Goal: Task Accomplishment & Management: Use online tool/utility

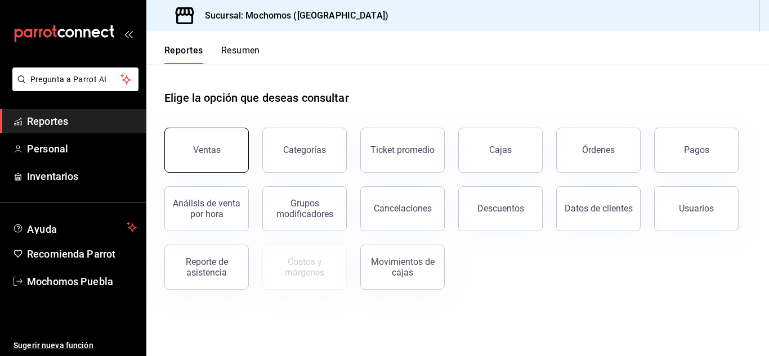
click at [199, 149] on div "Ventas" at bounding box center [207, 150] width 28 height 11
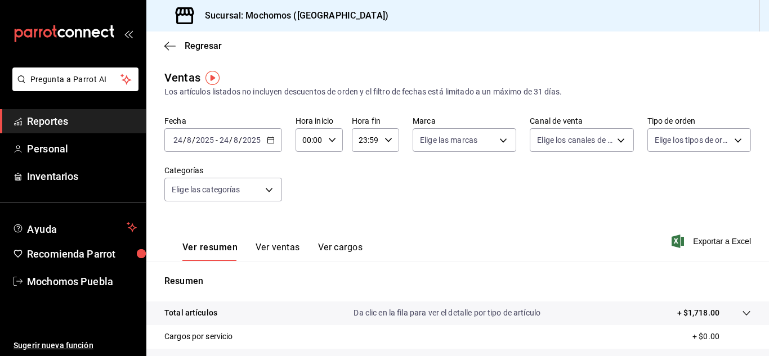
click at [266, 136] on div "[DATE] [DATE] - [DATE] [DATE]" at bounding box center [223, 140] width 118 height 24
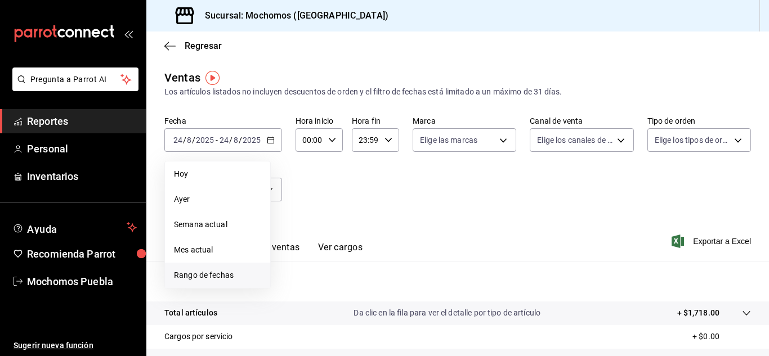
click at [206, 281] on span "Rango de fechas" at bounding box center [217, 276] width 87 height 12
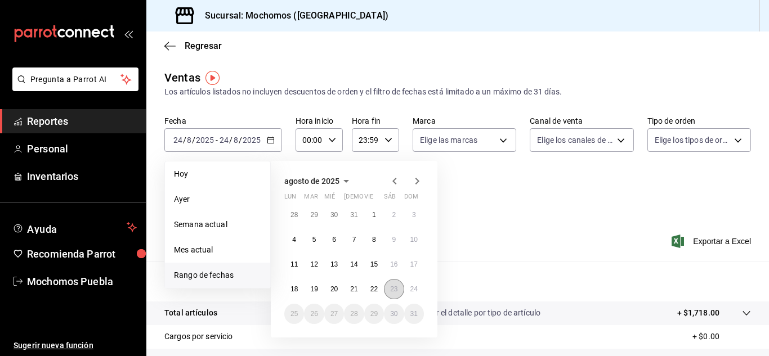
click at [398, 291] on abbr "23" at bounding box center [393, 289] width 7 height 8
click at [409, 293] on button "24" at bounding box center [414, 289] width 20 height 20
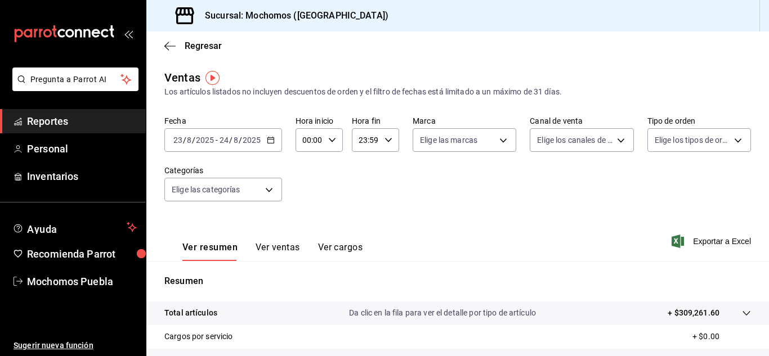
click at [404, 213] on div "Fecha [DATE] [DATE] - [DATE] [DATE] Hora inicio 00:00 Hora inicio Hora fin 23:5…" at bounding box center [457, 165] width 587 height 99
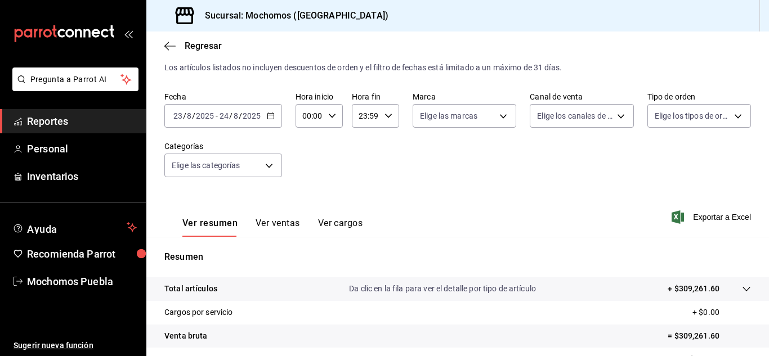
scroll to position [14, 0]
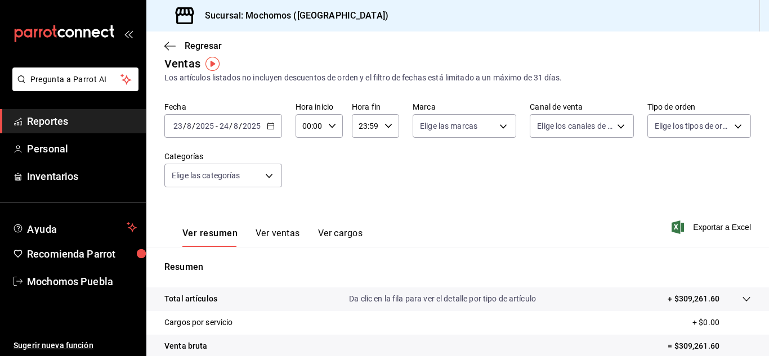
click at [315, 124] on input "00:00" at bounding box center [310, 126] width 28 height 23
click at [307, 206] on span "04" at bounding box center [306, 206] width 5 height 9
type input "04:00"
click at [382, 133] on div at bounding box center [384, 178] width 769 height 356
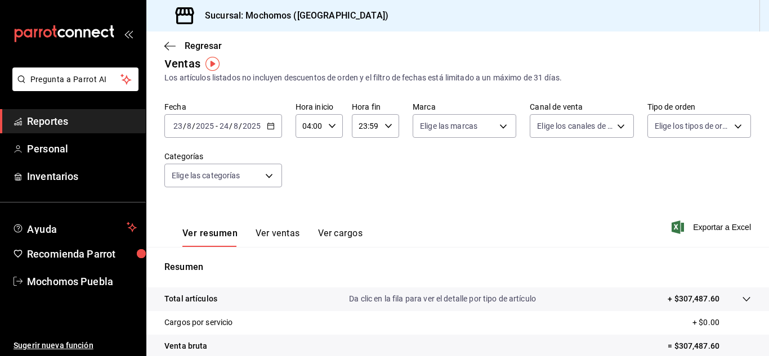
click at [381, 127] on div "23:59 Hora fin" at bounding box center [375, 126] width 47 height 24
click at [367, 209] on button "04" at bounding box center [361, 206] width 19 height 23
click at [382, 158] on span "00" at bounding box center [384, 154] width 5 height 9
type input "04:00"
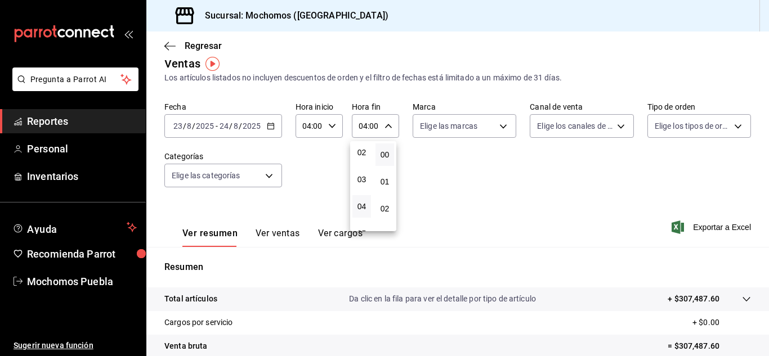
click at [443, 176] on div at bounding box center [384, 178] width 769 height 356
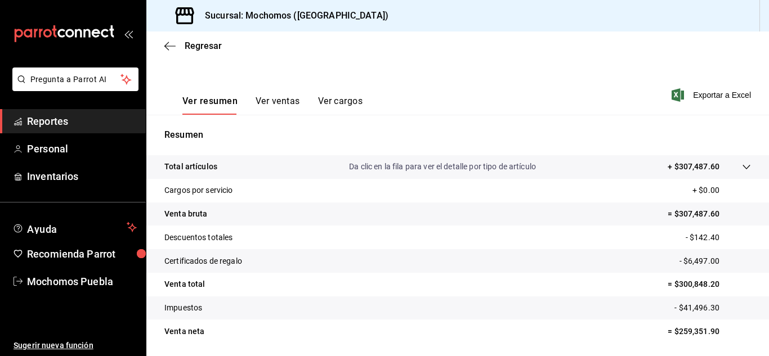
scroll to position [127, 0]
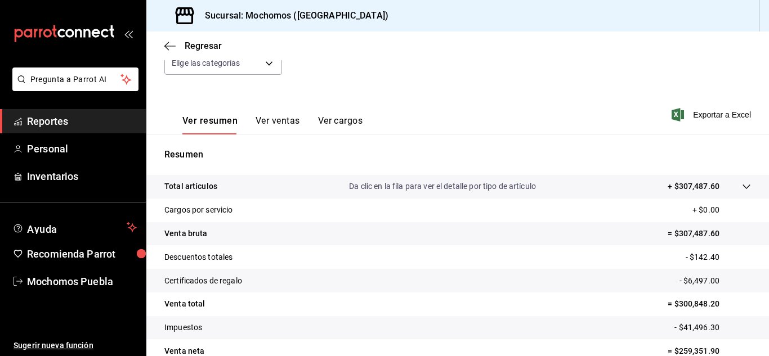
click at [52, 123] on span "Reportes" at bounding box center [82, 121] width 110 height 15
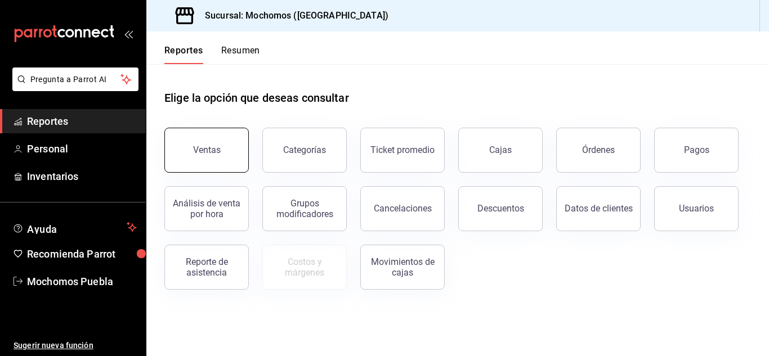
click at [166, 163] on div "Ventas" at bounding box center [200, 143] width 98 height 59
click at [216, 167] on button "Ventas" at bounding box center [206, 150] width 84 height 45
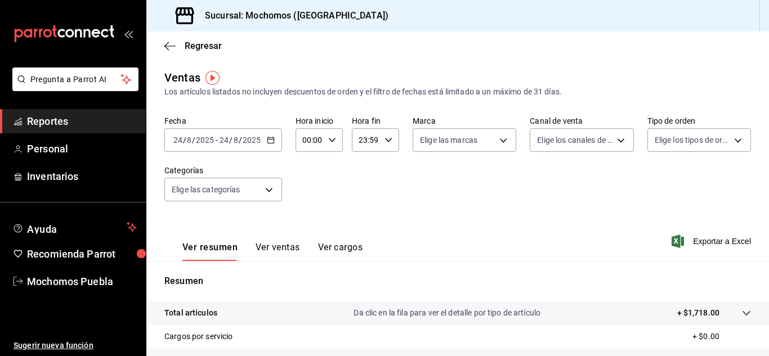
click at [273, 133] on div "[DATE] [DATE] - [DATE] [DATE]" at bounding box center [223, 140] width 118 height 24
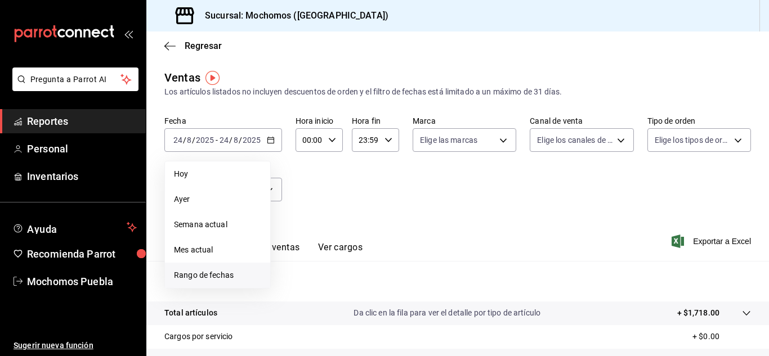
click at [218, 280] on span "Rango de fechas" at bounding box center [217, 276] width 87 height 12
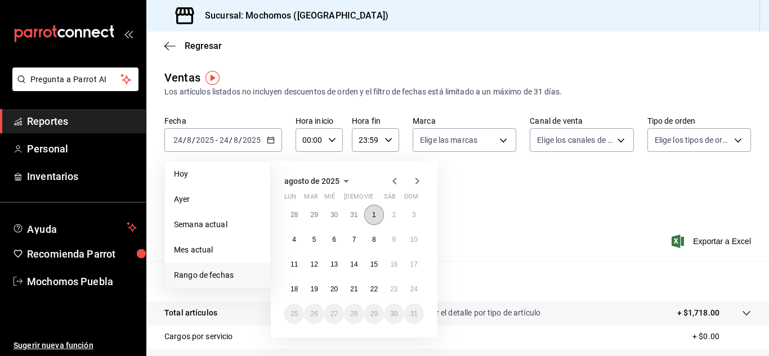
click at [373, 210] on button "1" at bounding box center [374, 215] width 20 height 20
click at [413, 290] on abbr "24" at bounding box center [413, 289] width 7 height 8
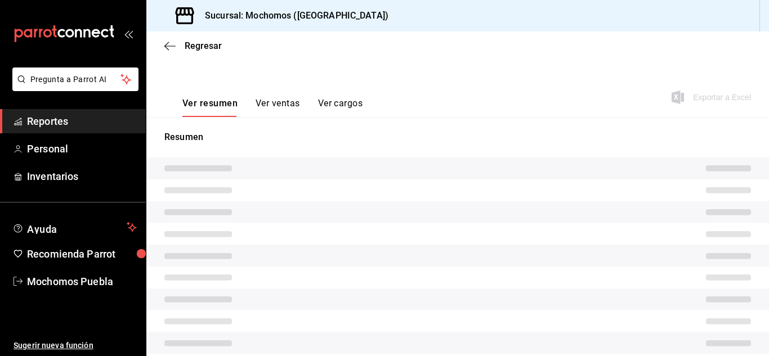
scroll to position [191, 0]
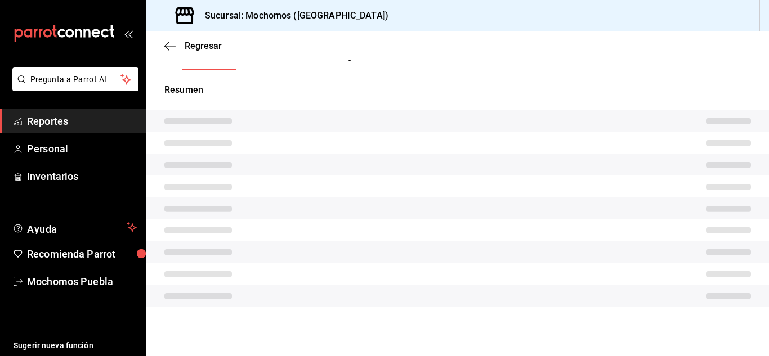
click at [63, 110] on link "Reportes" at bounding box center [73, 121] width 146 height 24
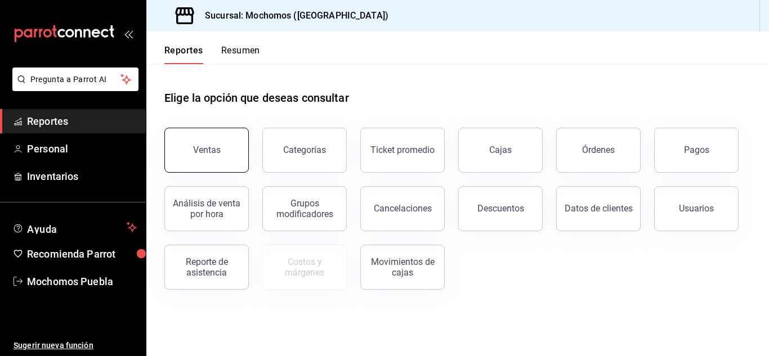
click at [241, 153] on button "Ventas" at bounding box center [206, 150] width 84 height 45
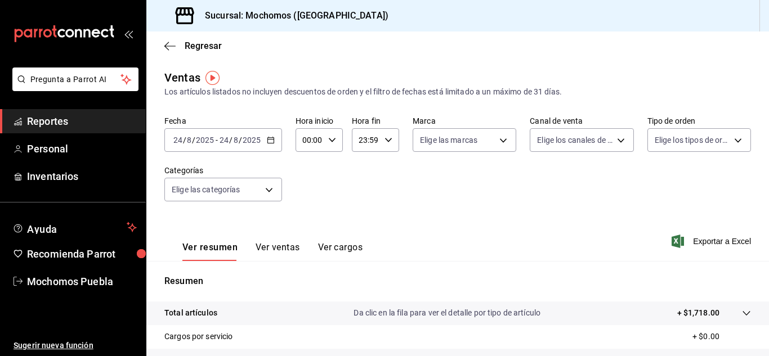
click at [267, 136] on icon "button" at bounding box center [271, 140] width 8 height 8
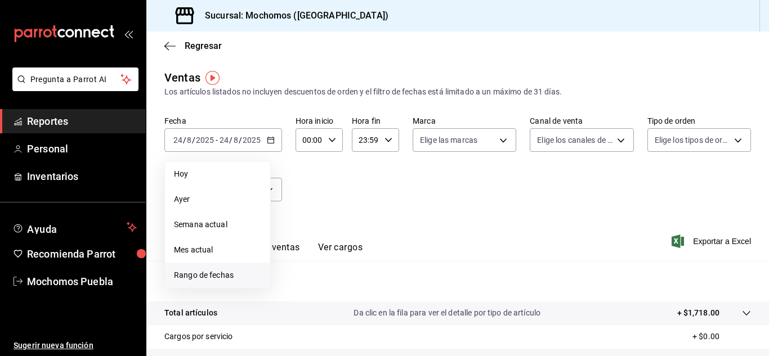
click at [218, 271] on span "Rango de fechas" at bounding box center [217, 276] width 87 height 12
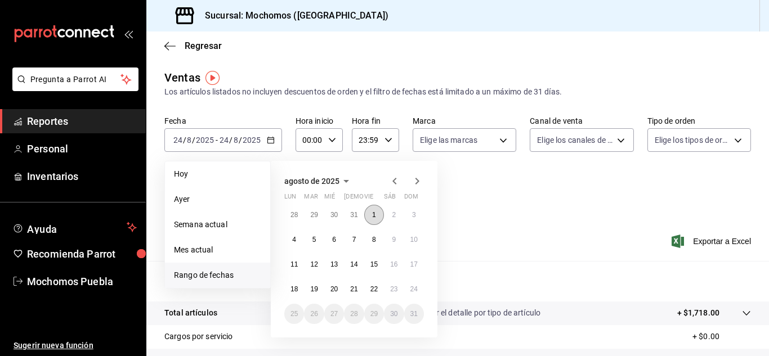
click at [371, 212] on button "1" at bounding box center [374, 215] width 20 height 20
click at [407, 289] on button "24" at bounding box center [414, 289] width 20 height 20
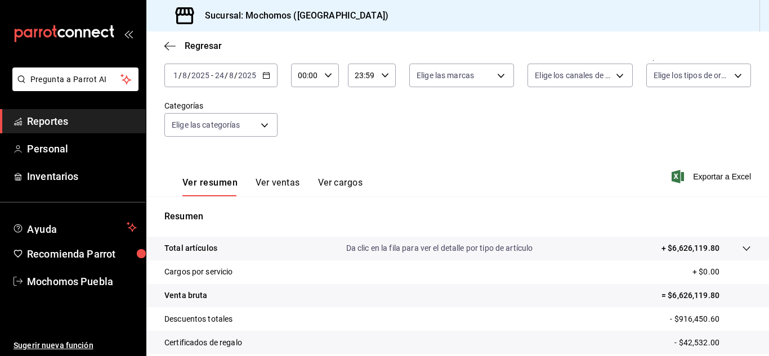
scroll to position [183, 0]
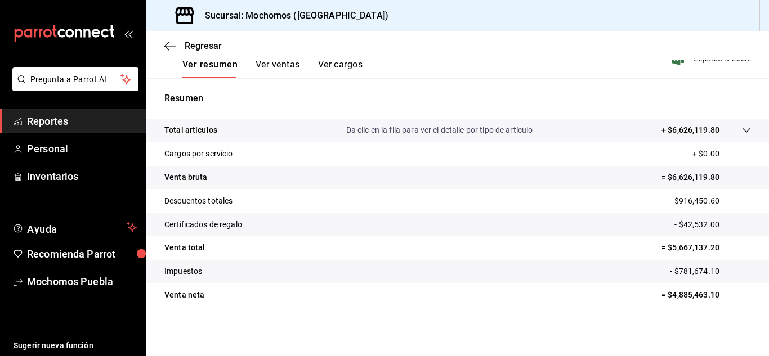
click at [41, 128] on span "Reportes" at bounding box center [82, 121] width 110 height 15
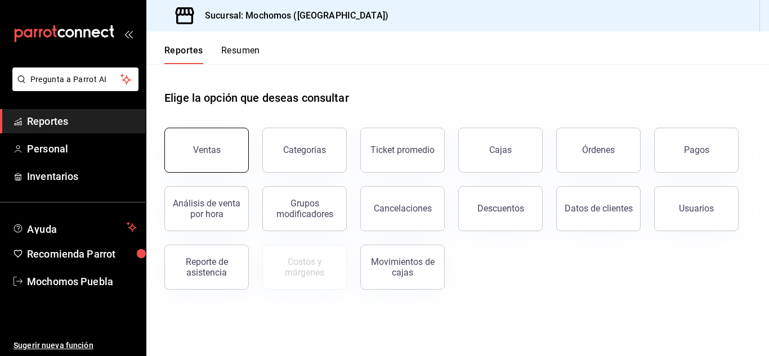
click at [201, 144] on button "Ventas" at bounding box center [206, 150] width 84 height 45
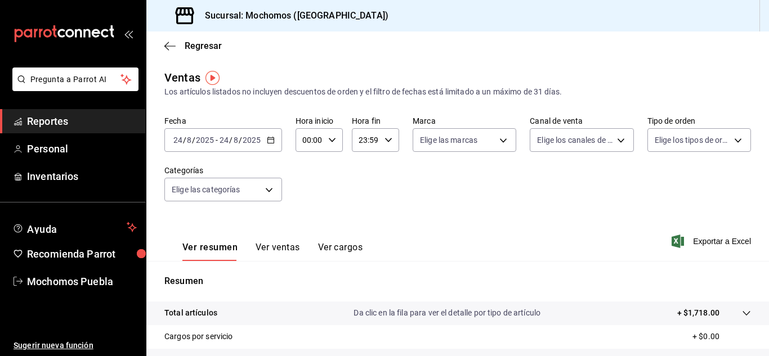
click at [268, 141] on icon "button" at bounding box center [271, 140] width 8 height 8
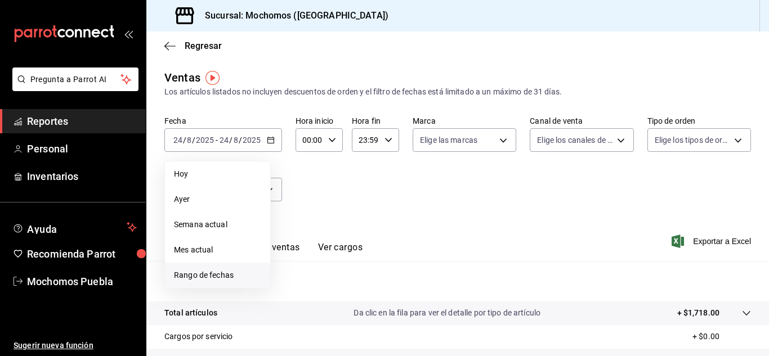
click at [206, 281] on span "Rango de fechas" at bounding box center [217, 276] width 87 height 12
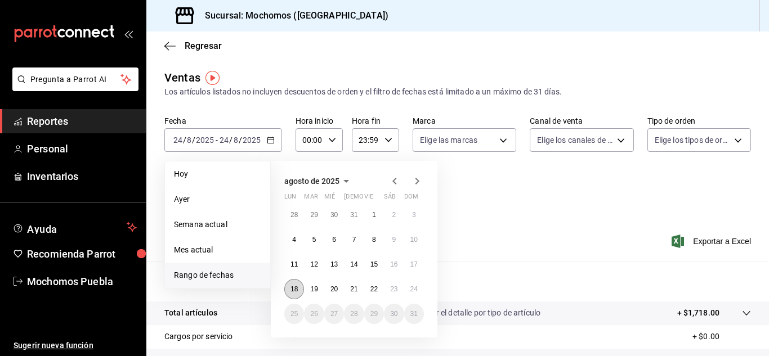
click at [292, 290] on abbr "18" at bounding box center [294, 289] width 7 height 8
click at [425, 287] on div "[DATE] lun mar mié jue vie sáb dom 28 29 30 31 1 2 3 4 5 6 7 8 9 10 11 12 13 14…" at bounding box center [354, 249] width 167 height 177
click at [422, 288] on button "24" at bounding box center [414, 289] width 20 height 20
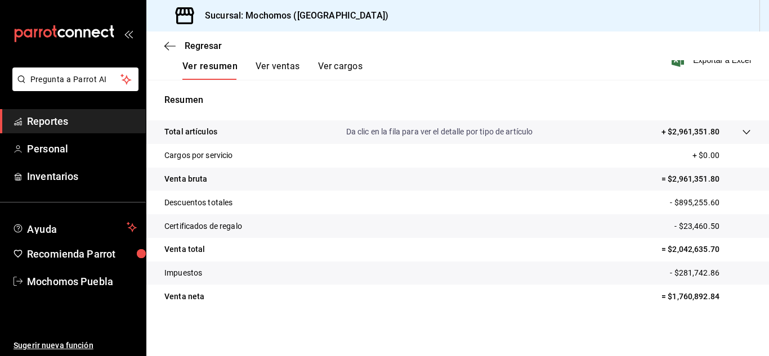
scroll to position [183, 0]
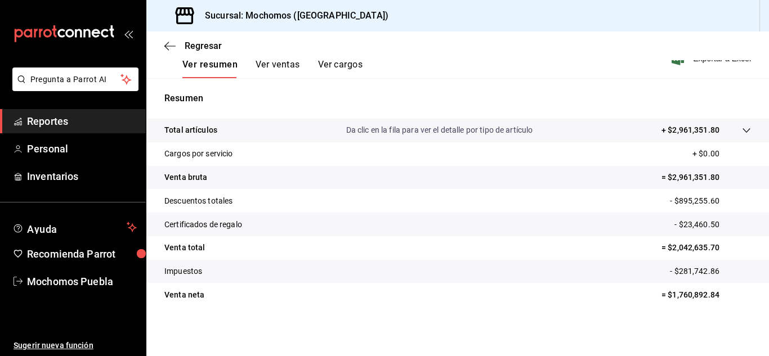
click at [39, 120] on span "Reportes" at bounding box center [82, 121] width 110 height 15
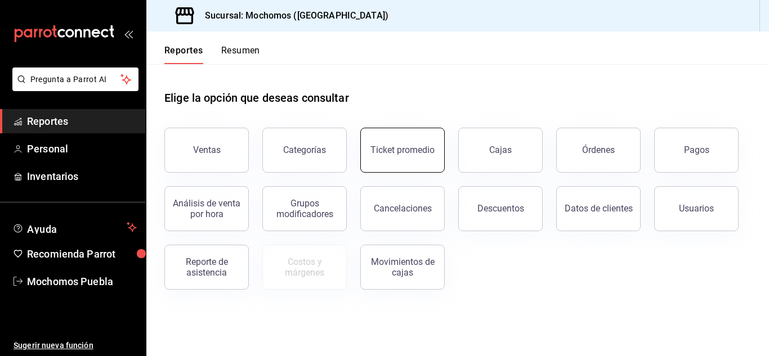
click at [430, 153] on div "Ticket promedio" at bounding box center [403, 150] width 64 height 11
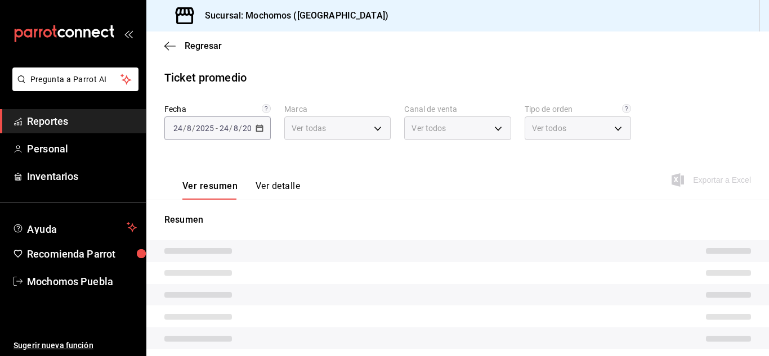
type input "65eb7388-82e4-42fa-8caf-680550c77e6f"
type input "PARROT,UBER_EATS,RAPPI,DIDI_FOOD,ONLINE"
type input "c9e91c43-775f-4cd6-[DATE]-cfdc9e5fd636,e77b1244-dd56-4ae6-90a6-fad4c81c99f8,EXT…"
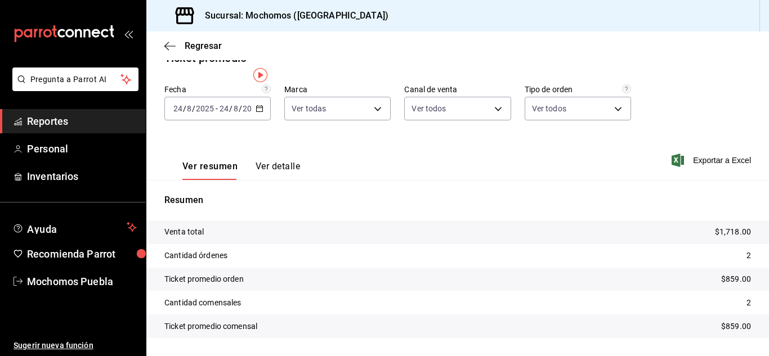
scroll to position [51, 0]
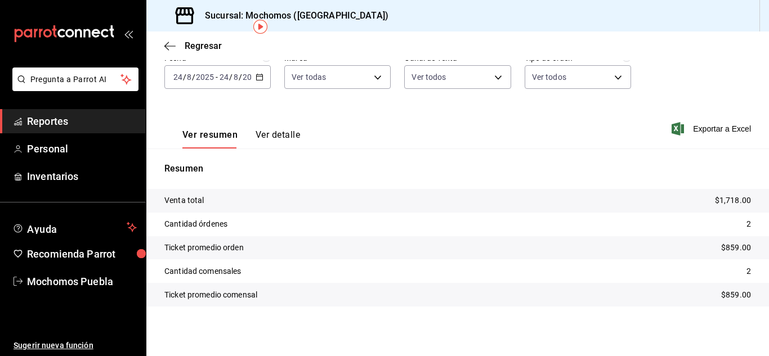
click at [62, 119] on span "Reportes" at bounding box center [82, 121] width 110 height 15
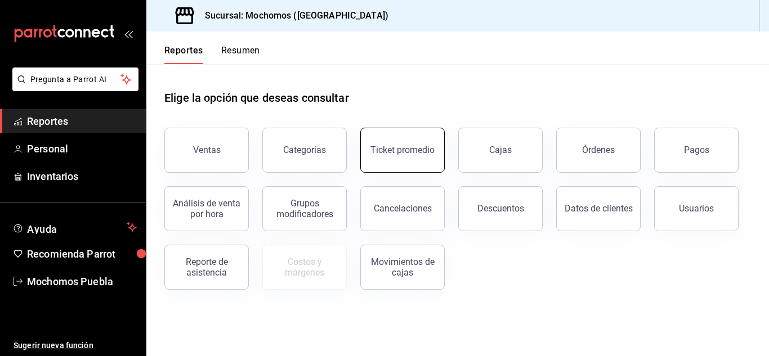
click at [423, 146] on div "Ticket promedio" at bounding box center [403, 150] width 64 height 11
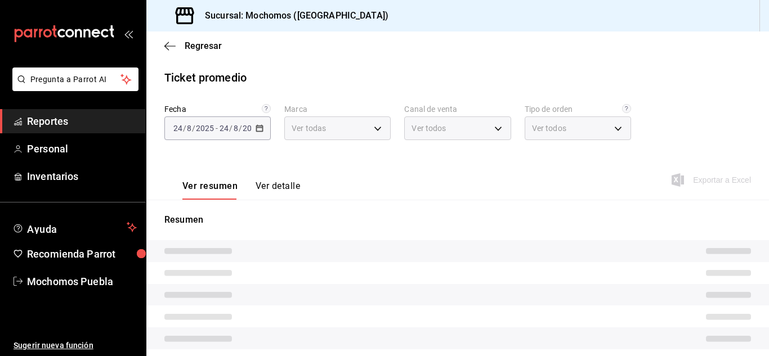
type input "65eb7388-82e4-42fa-8caf-680550c77e6f"
type input "PARROT,UBER_EATS,RAPPI,DIDI_FOOD,ONLINE"
type input "c9e91c43-775f-4cd6-[DATE]-cfdc9e5fd636,e77b1244-dd56-4ae6-90a6-fad4c81c99f8,EXT…"
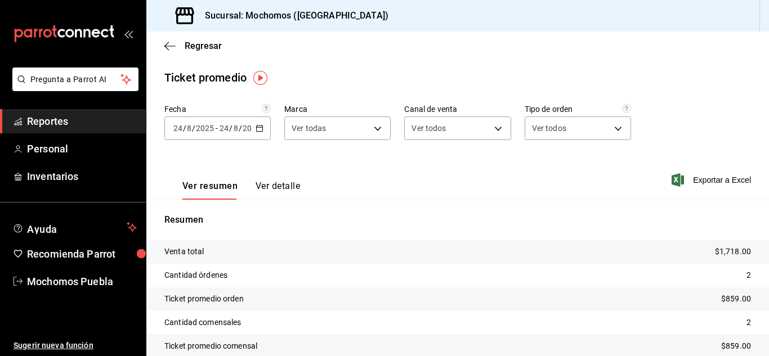
click at [264, 132] on div "[DATE] [DATE] - [DATE] [DATE]" at bounding box center [217, 129] width 106 height 24
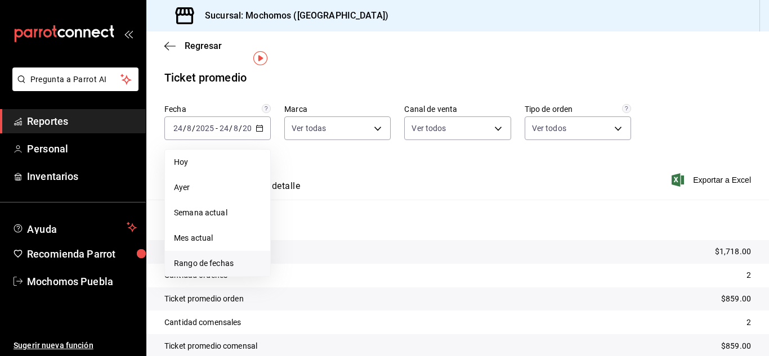
scroll to position [51, 0]
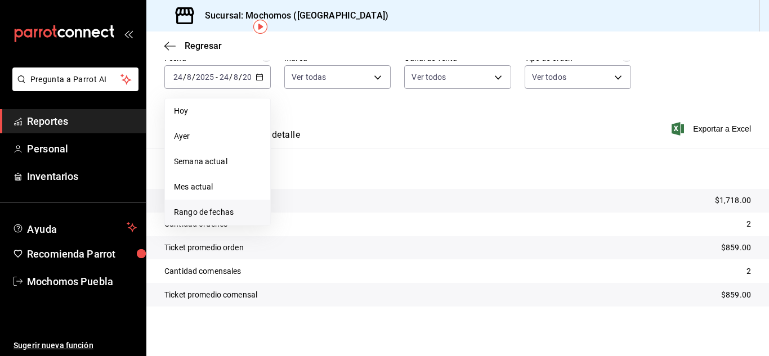
click at [213, 216] on span "Rango de fechas" at bounding box center [217, 213] width 87 height 12
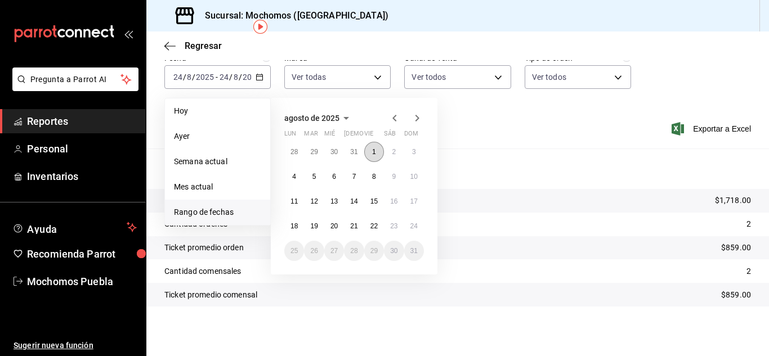
click at [382, 150] on button "1" at bounding box center [374, 152] width 20 height 20
click at [422, 232] on button "24" at bounding box center [414, 226] width 20 height 20
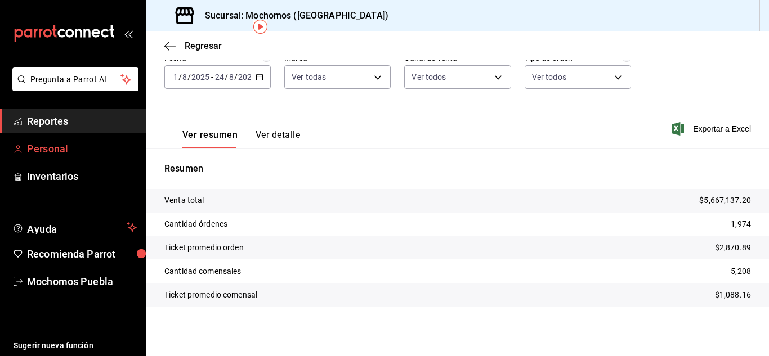
click at [81, 152] on span "Personal" at bounding box center [82, 148] width 110 height 15
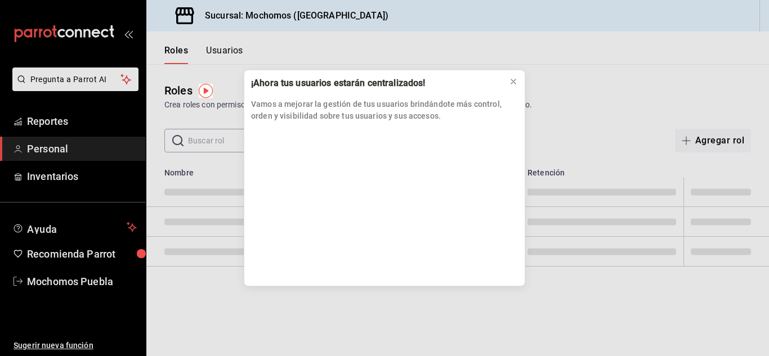
click at [554, 300] on div "¡Ahora tus usuarios estarán centralizados! Vamos a mejorar la gestión de tus us…" at bounding box center [384, 178] width 769 height 356
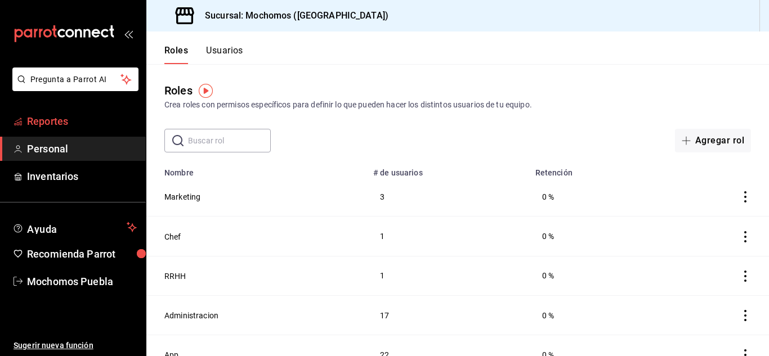
click at [42, 119] on span "Reportes" at bounding box center [82, 121] width 110 height 15
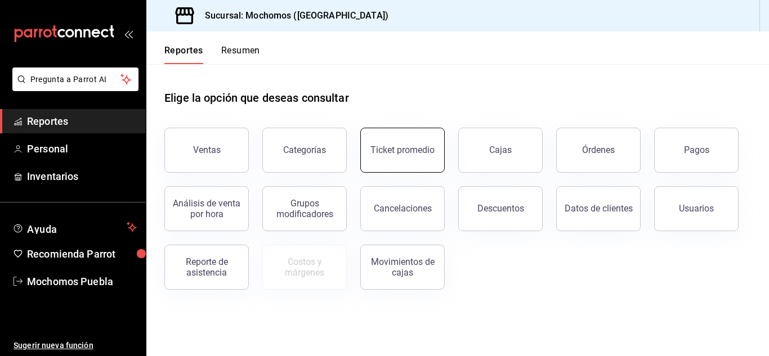
click at [401, 149] on div "Ticket promedio" at bounding box center [403, 150] width 64 height 11
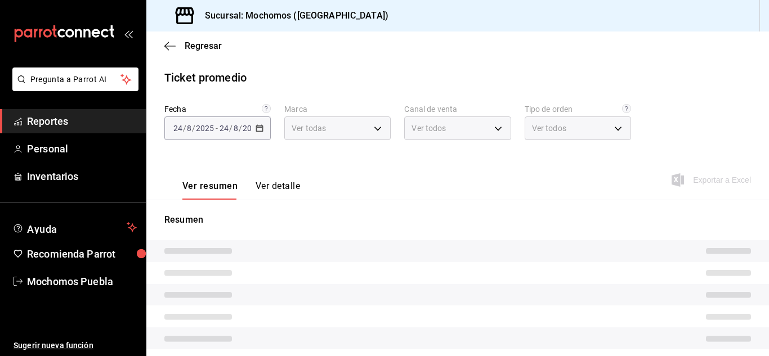
type input "65eb7388-82e4-42fa-8caf-680550c77e6f"
type input "PARROT,UBER_EATS,RAPPI,DIDI_FOOD,ONLINE"
type input "c9e91c43-775f-4cd6-[DATE]-cfdc9e5fd636,e77b1244-dd56-4ae6-90a6-fad4c81c99f8,EXT…"
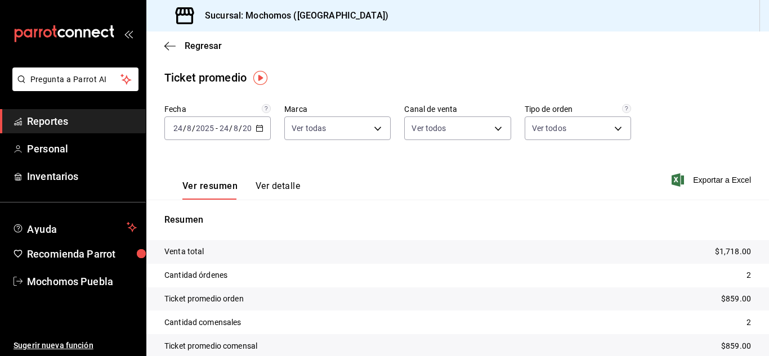
click at [257, 133] on div "[DATE] [DATE] - [DATE] [DATE]" at bounding box center [217, 129] width 106 height 24
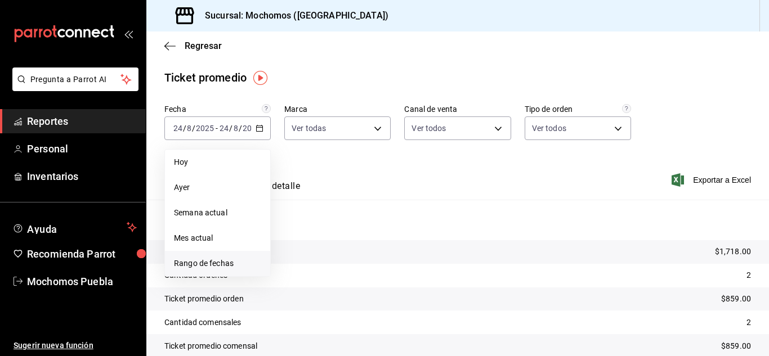
click at [196, 274] on li "Rango de fechas" at bounding box center [217, 263] width 105 height 25
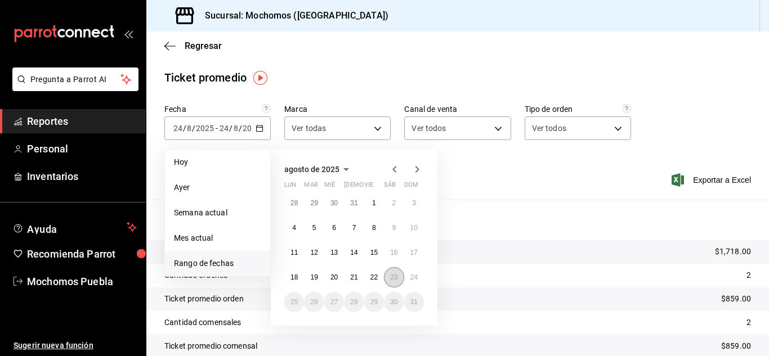
click at [387, 278] on button "23" at bounding box center [394, 277] width 20 height 20
click at [413, 278] on abbr "24" at bounding box center [413, 278] width 7 height 8
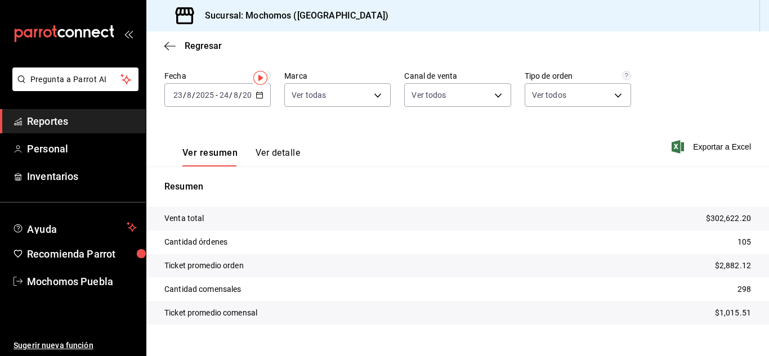
scroll to position [51, 0]
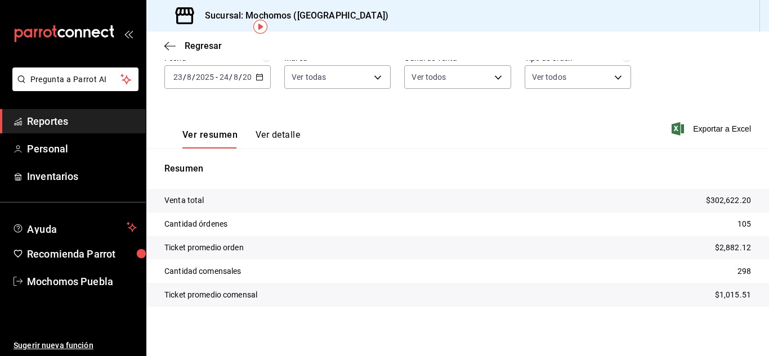
click at [260, 75] on \(Stroke\) "button" at bounding box center [259, 77] width 7 height 6
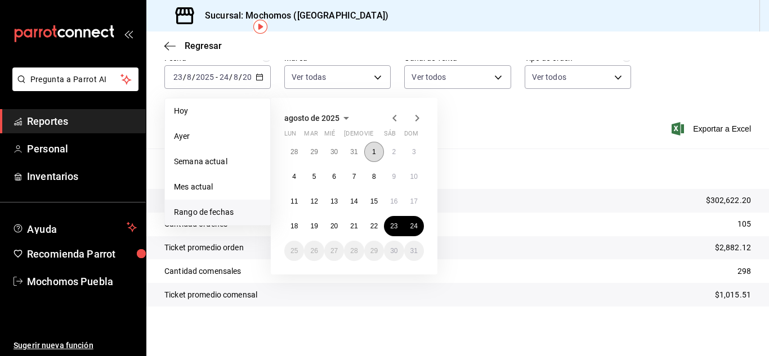
click at [376, 158] on button "1" at bounding box center [374, 152] width 20 height 20
click at [422, 222] on button "24" at bounding box center [414, 226] width 20 height 20
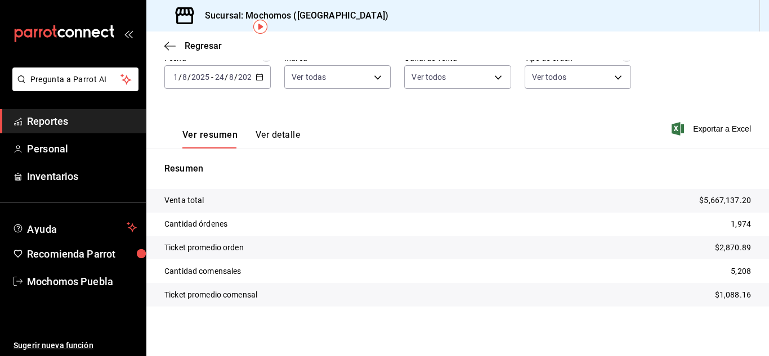
click at [76, 123] on span "Reportes" at bounding box center [82, 121] width 110 height 15
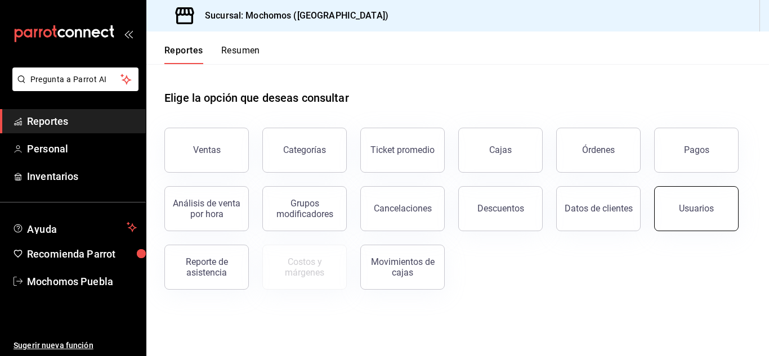
click at [694, 217] on button "Usuarios" at bounding box center [696, 208] width 84 height 45
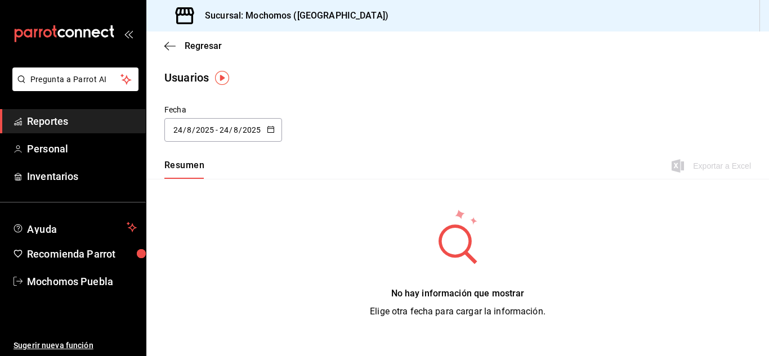
drag, startPoint x: 49, startPoint y: 119, endPoint x: 42, endPoint y: 119, distance: 7.3
click at [48, 119] on span "Reportes" at bounding box center [82, 121] width 110 height 15
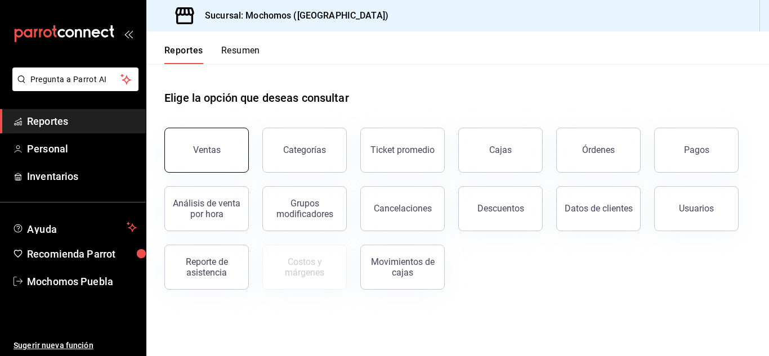
click at [182, 149] on button "Ventas" at bounding box center [206, 150] width 84 height 45
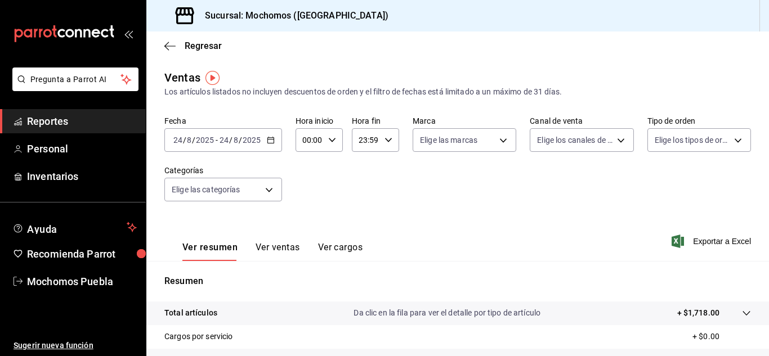
click at [47, 116] on span "Reportes" at bounding box center [82, 121] width 110 height 15
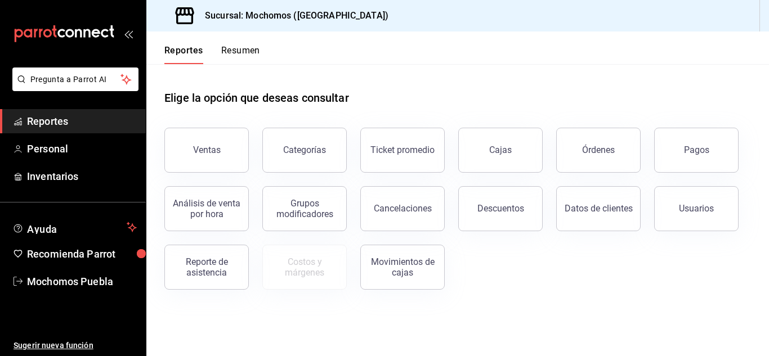
click at [756, 200] on div "Elige la opción que deseas consultar Ventas Categorías Ticket promedio Cajas Ór…" at bounding box center [457, 186] width 623 height 244
click at [698, 226] on button "Usuarios" at bounding box center [696, 208] width 84 height 45
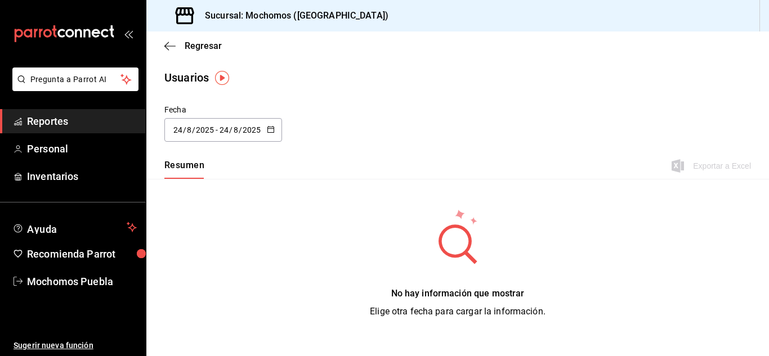
click at [268, 127] on icon "button" at bounding box center [271, 130] width 8 height 8
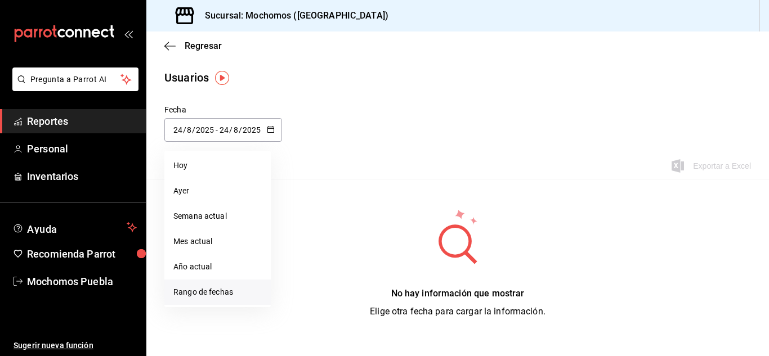
click at [198, 290] on li "Rango de fechas" at bounding box center [217, 292] width 106 height 25
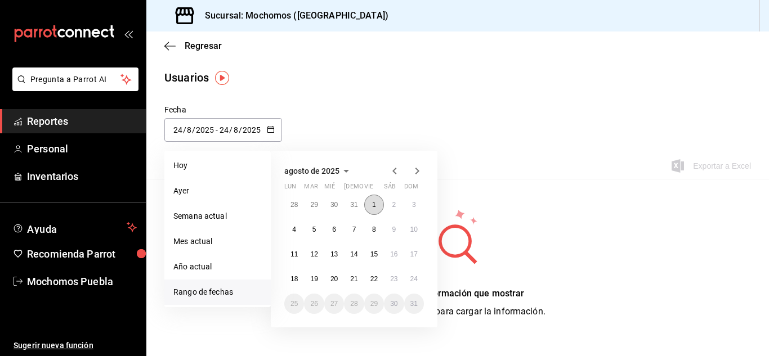
click at [380, 209] on button "1" at bounding box center [374, 205] width 20 height 20
click at [416, 283] on abbr "24" at bounding box center [413, 279] width 7 height 8
type input "[DATE]"
type input "1"
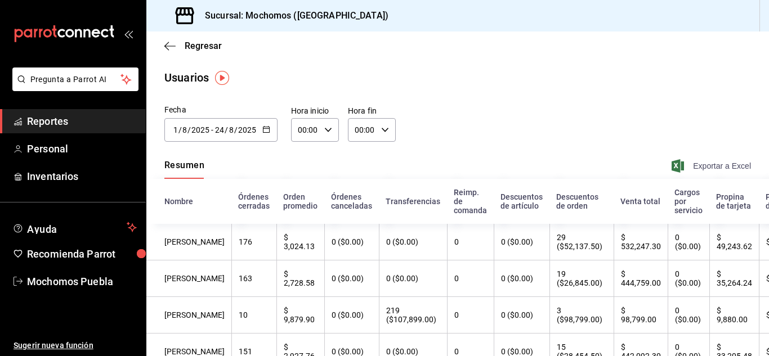
click at [711, 168] on span "Exportar a Excel" at bounding box center [712, 166] width 77 height 14
click at [270, 122] on div "[DATE] [DATE] - [DATE] [DATE]" at bounding box center [220, 130] width 113 height 24
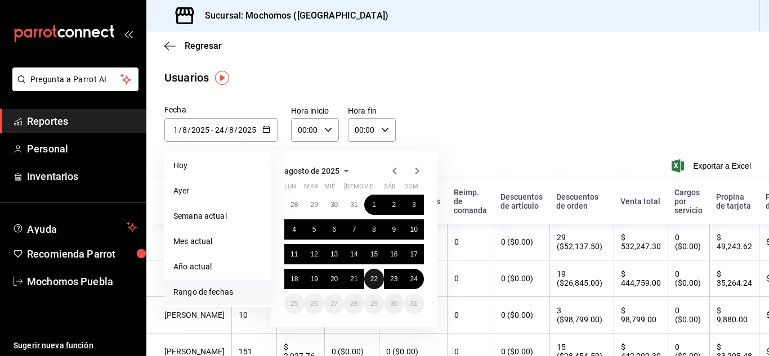
click at [374, 269] on button "22" at bounding box center [374, 279] width 20 height 20
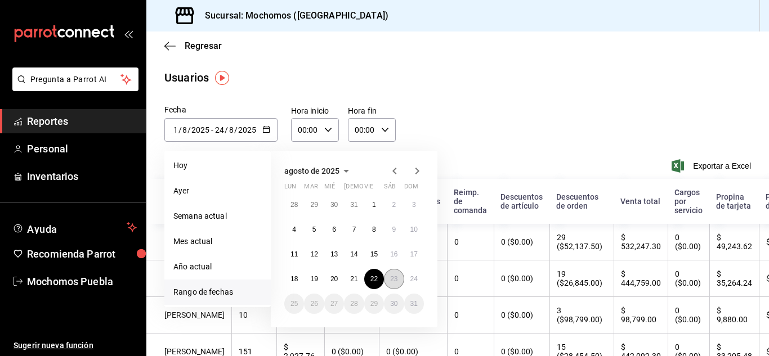
click at [401, 280] on button "23" at bounding box center [394, 279] width 20 height 20
type input "[DATE]"
type input "22"
type input "[DATE]"
type input "23"
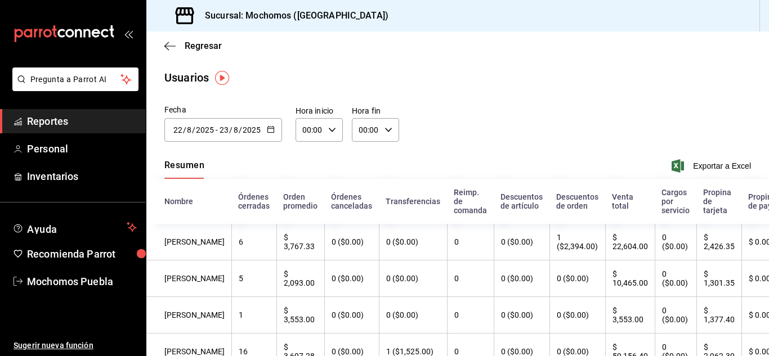
click at [268, 131] on icon "button" at bounding box center [271, 130] width 8 height 8
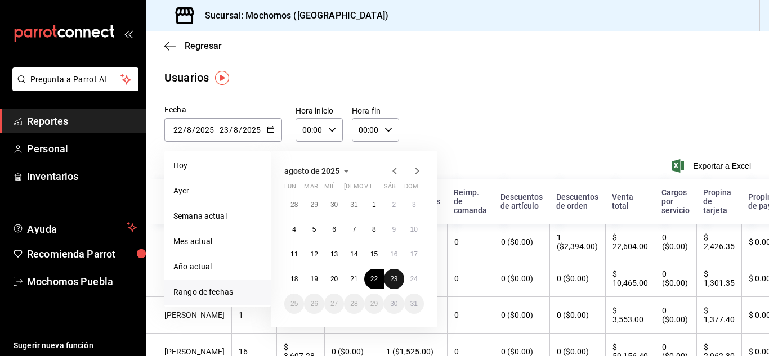
click at [392, 273] on button "23" at bounding box center [394, 279] width 20 height 20
click at [418, 280] on button "24" at bounding box center [414, 279] width 20 height 20
type input "[DATE]"
type input "23"
type input "[DATE]"
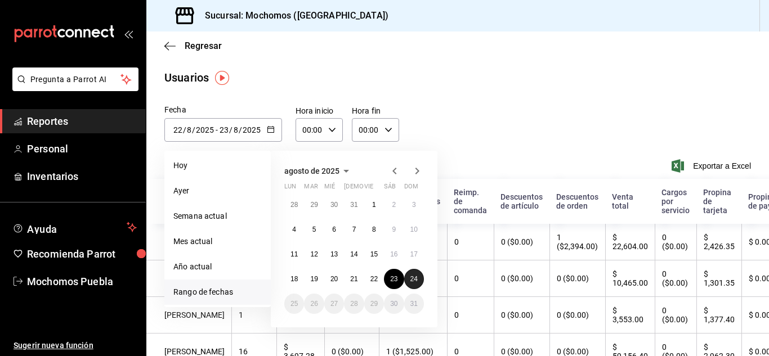
type input "24"
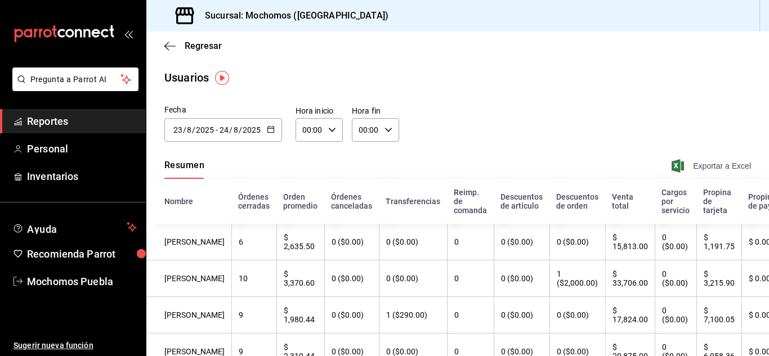
click at [684, 163] on span "Exportar a Excel" at bounding box center [712, 166] width 77 height 14
